Goal: Information Seeking & Learning: Learn about a topic

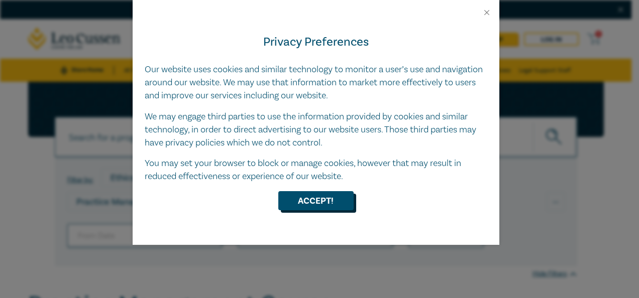
click at [316, 205] on button "Accept!" at bounding box center [315, 200] width 75 height 19
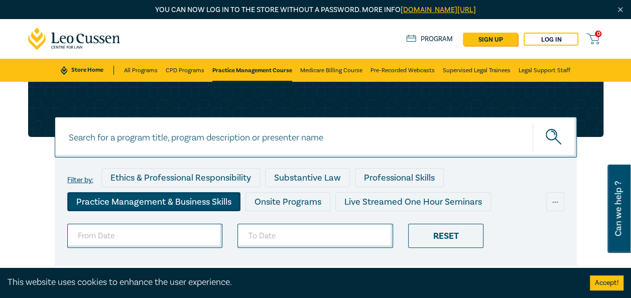
click at [198, 207] on div "Practice Management & Business Skills" at bounding box center [153, 201] width 173 height 19
click at [213, 201] on div "Practice Management & Business Skills" at bounding box center [153, 201] width 173 height 19
